Goal: Communication & Community: Share content

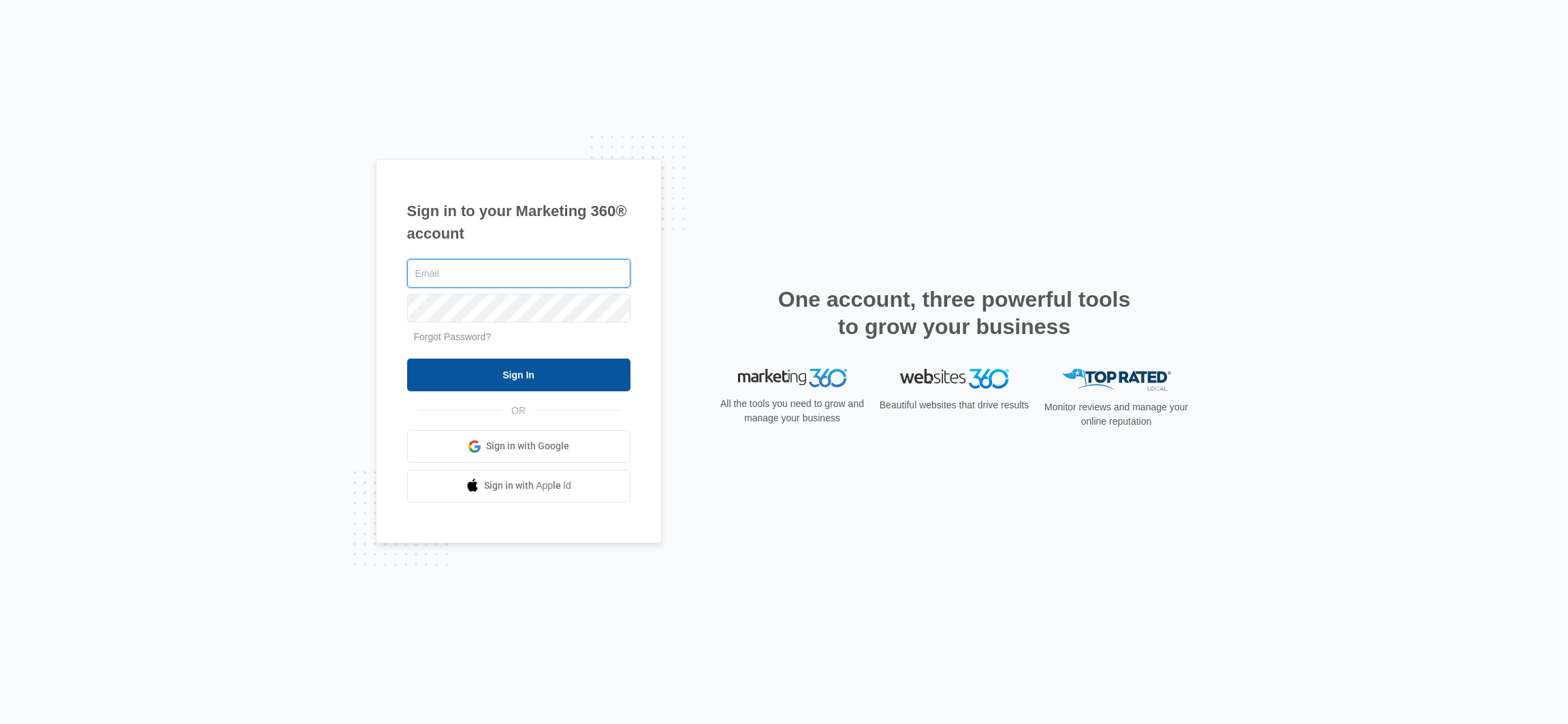
type input "[EMAIL_ADDRESS][PERSON_NAME][DOMAIN_NAME]"
click at [547, 363] on input "Sign In" at bounding box center [518, 375] width 223 height 32
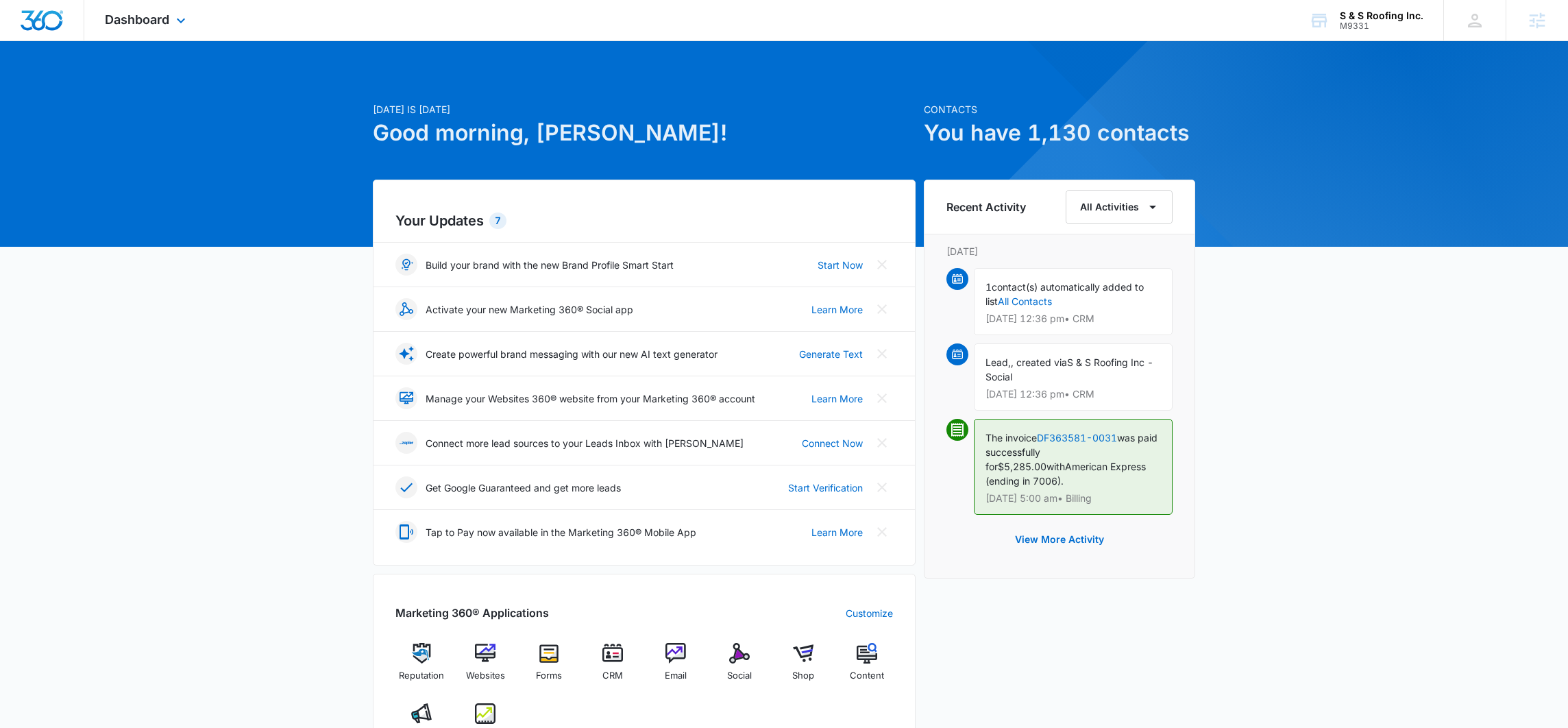
drag, startPoint x: 144, startPoint y: 11, endPoint x: 218, endPoint y: 60, distance: 88.8
click at [144, 11] on div "Dashboard Apps Reputation Websites Forms CRM Email Social Shop Content Ads Inte…" at bounding box center [146, 20] width 125 height 40
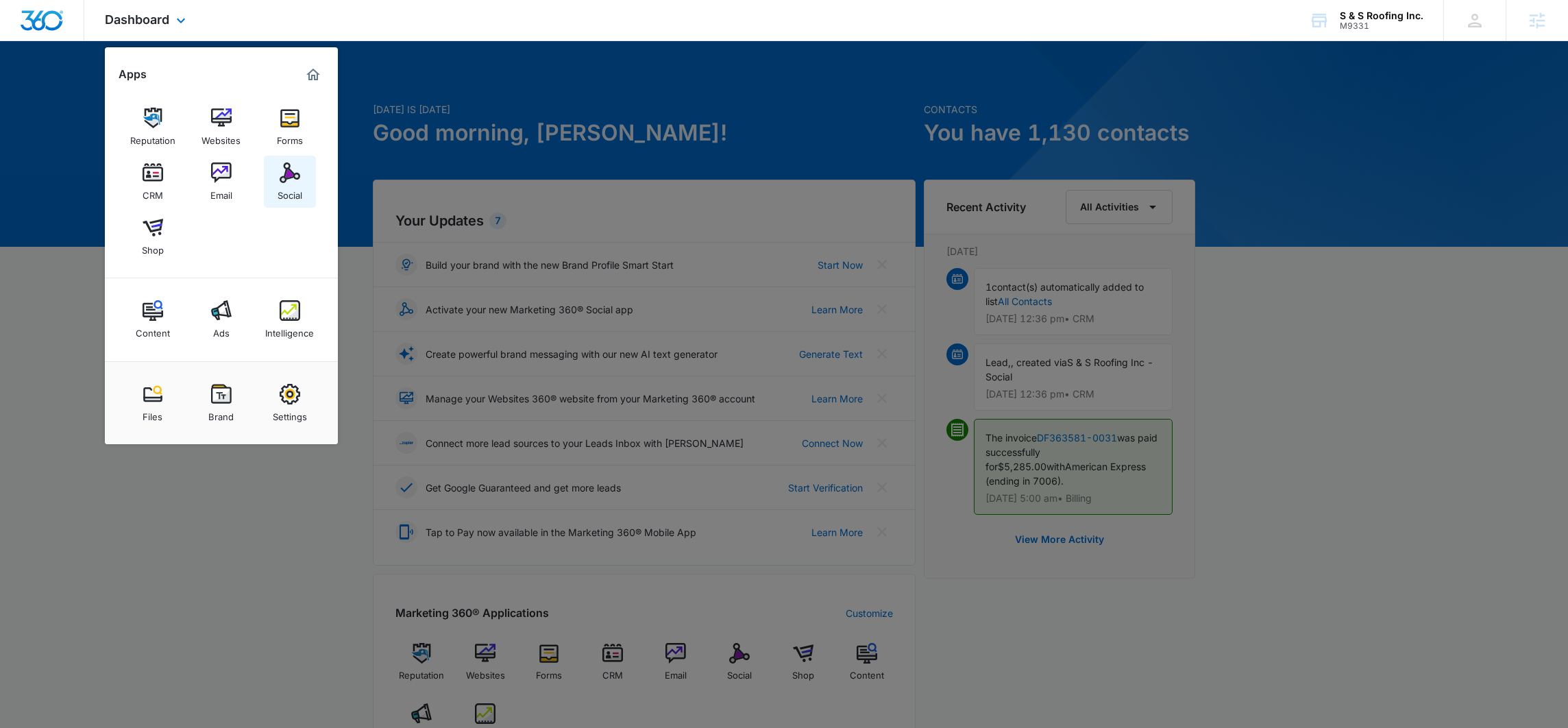
click at [281, 165] on img at bounding box center [289, 172] width 20 height 20
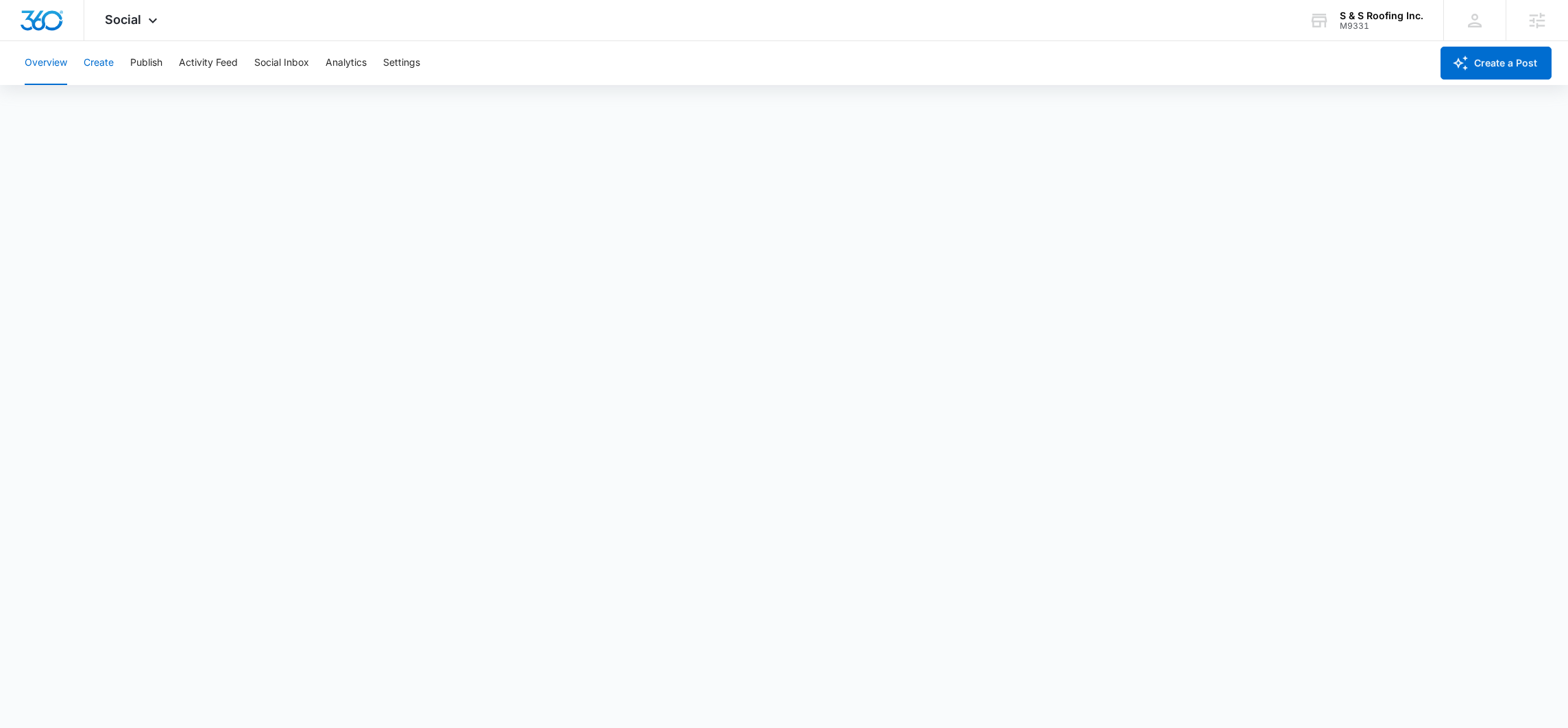
click at [88, 63] on button "Create" at bounding box center [99, 63] width 31 height 44
click at [731, 116] on div "Content Library Approvals Recommendations Auto Import" at bounding box center [784, 105] width 1535 height 38
